Goal: Navigation & Orientation: Find specific page/section

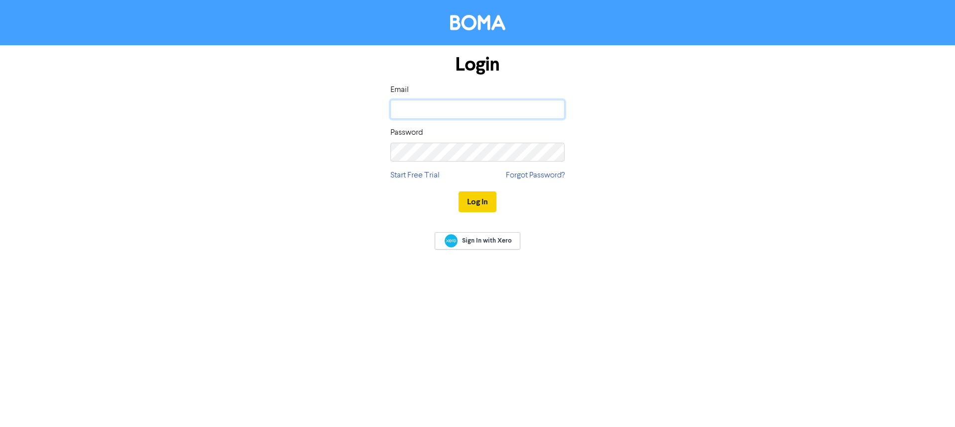
type input "[EMAIL_ADDRESS][DOMAIN_NAME]"
click at [484, 199] on button "Log In" at bounding box center [478, 201] width 38 height 21
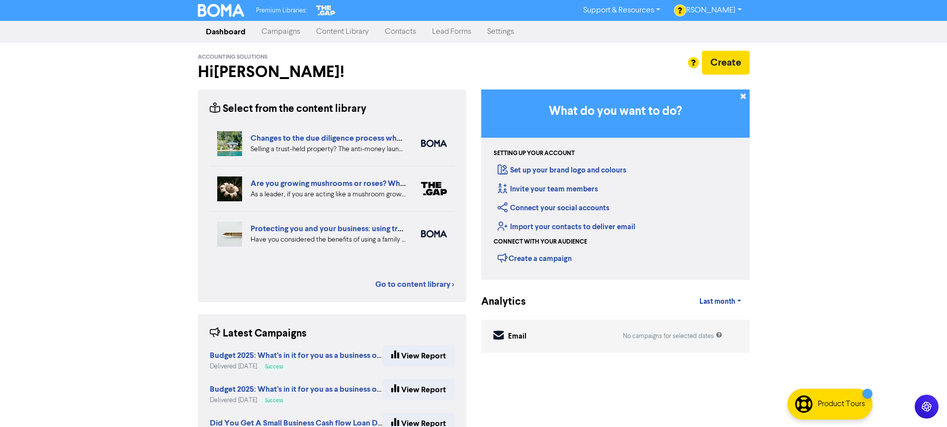
click at [286, 30] on link "Campaigns" at bounding box center [281, 32] width 55 height 20
